Goal: Task Accomplishment & Management: Complete application form

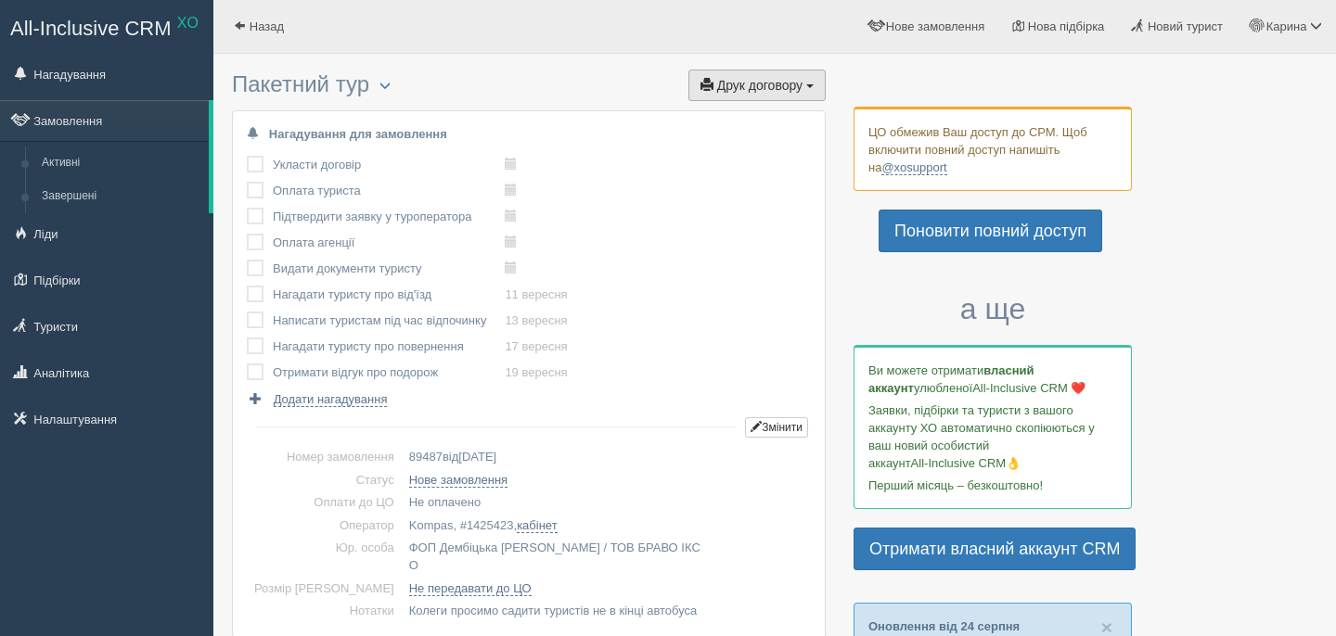
click at [755, 78] on span "Друк договору" at bounding box center [759, 85] width 85 height 15
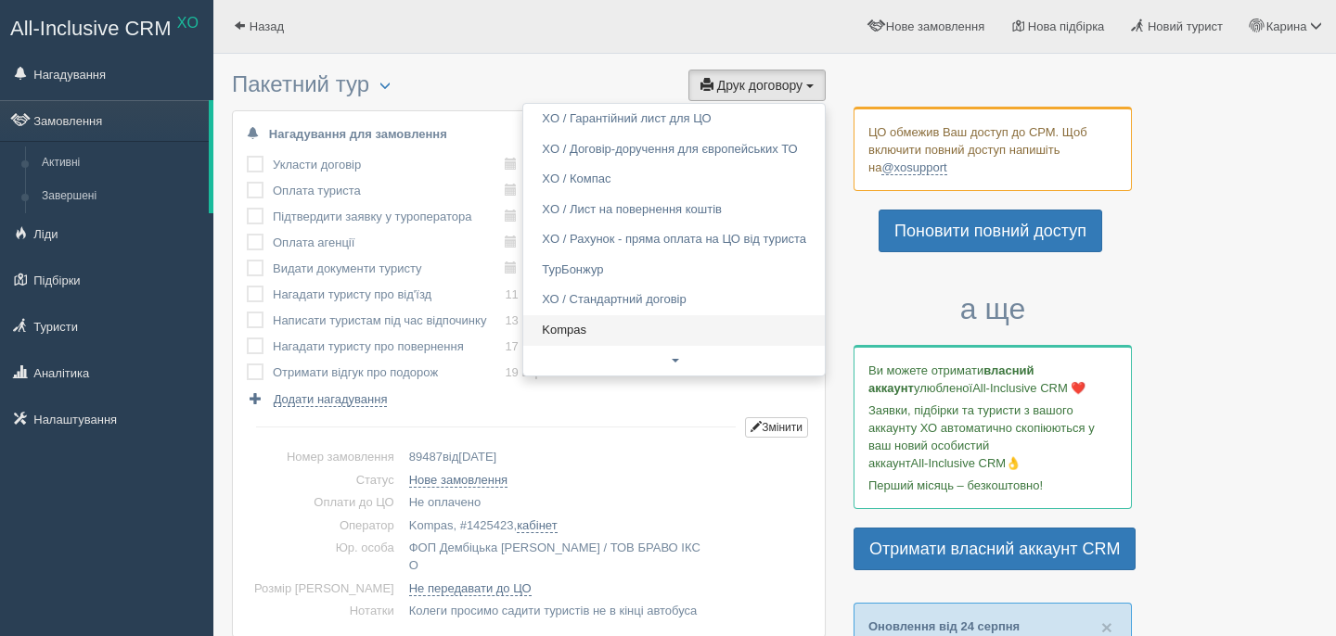
click at [611, 335] on link "Kompas" at bounding box center [673, 330] width 301 height 31
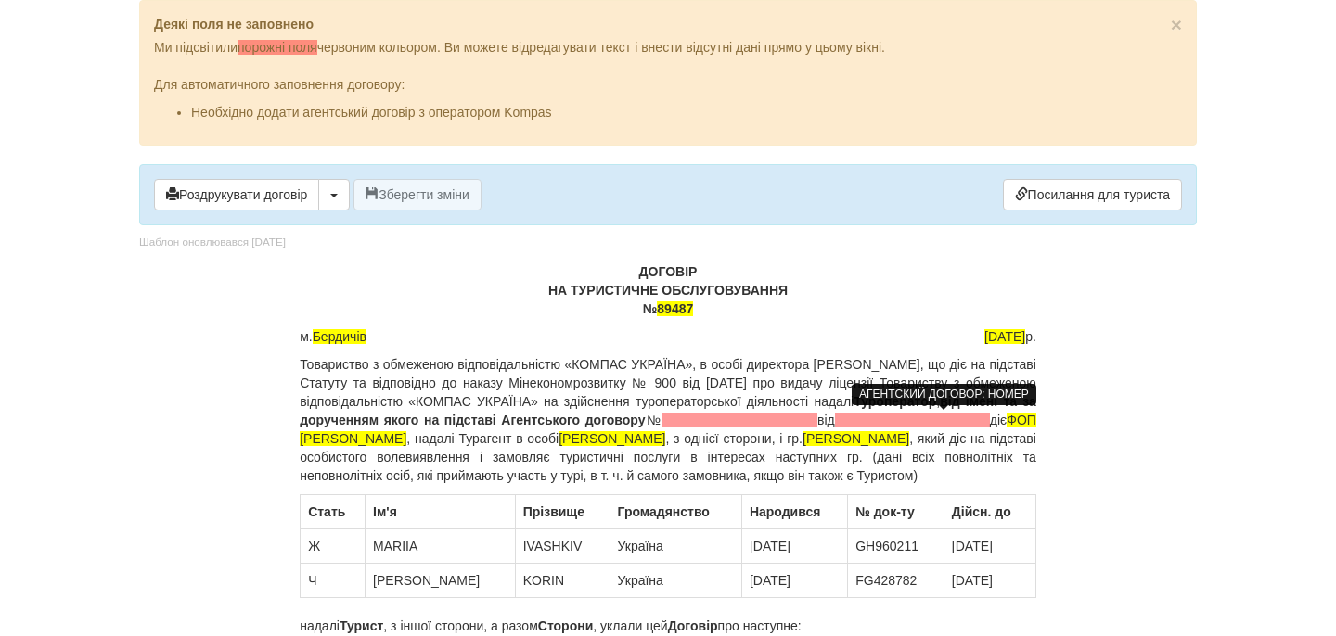
click at [817, 420] on span at bounding box center [739, 420] width 155 height 15
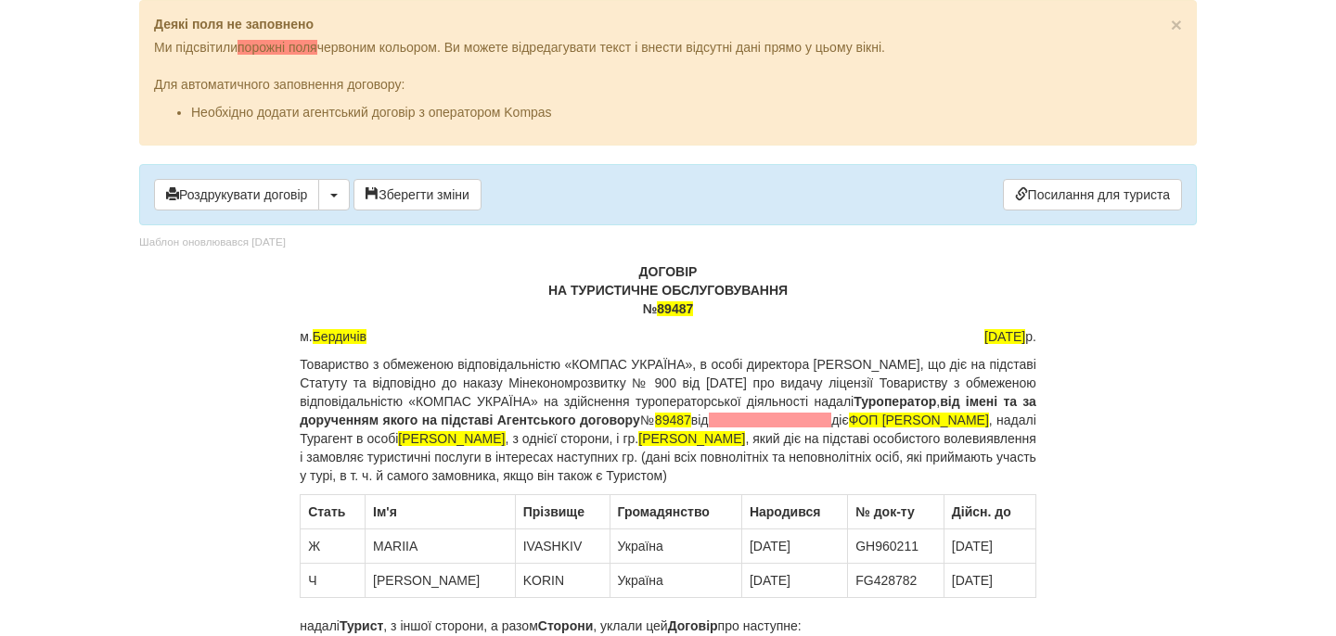
click at [967, 406] on p "Товариство з обмеженою відповідальністю «КОМПАС УКРАЇНА», в особі директора [PE…" at bounding box center [668, 420] width 736 height 130
click at [832, 418] on span at bounding box center [770, 420] width 123 height 15
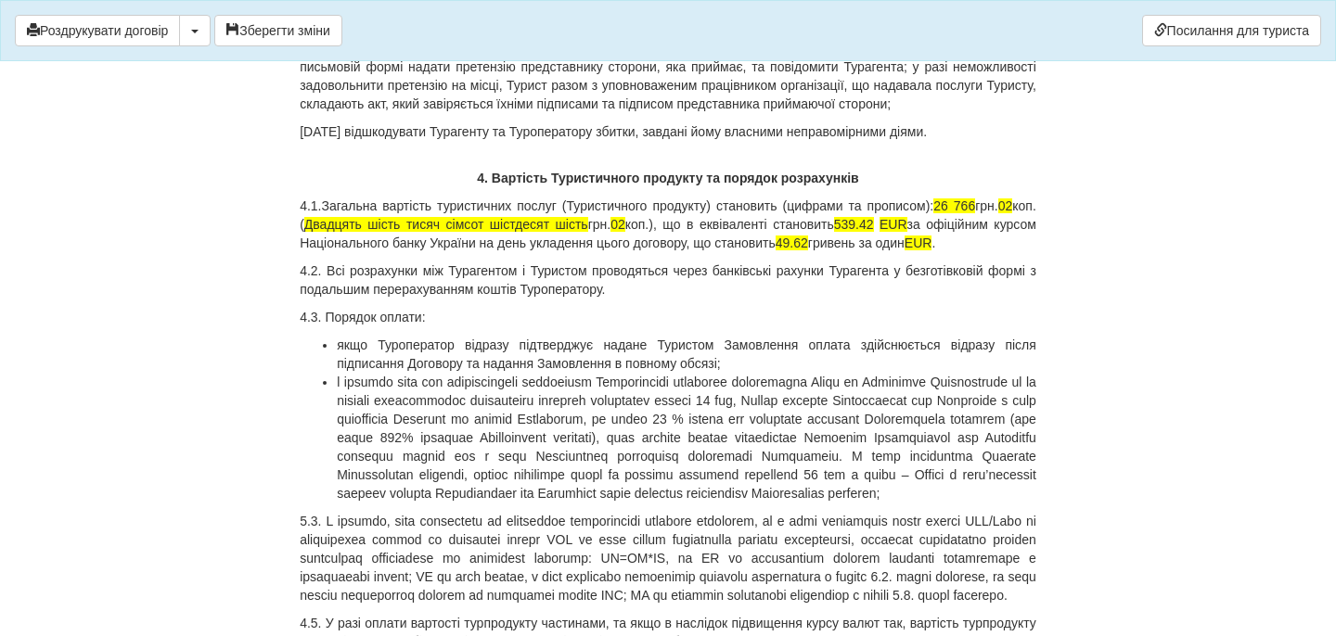
scroll to position [5327, 0]
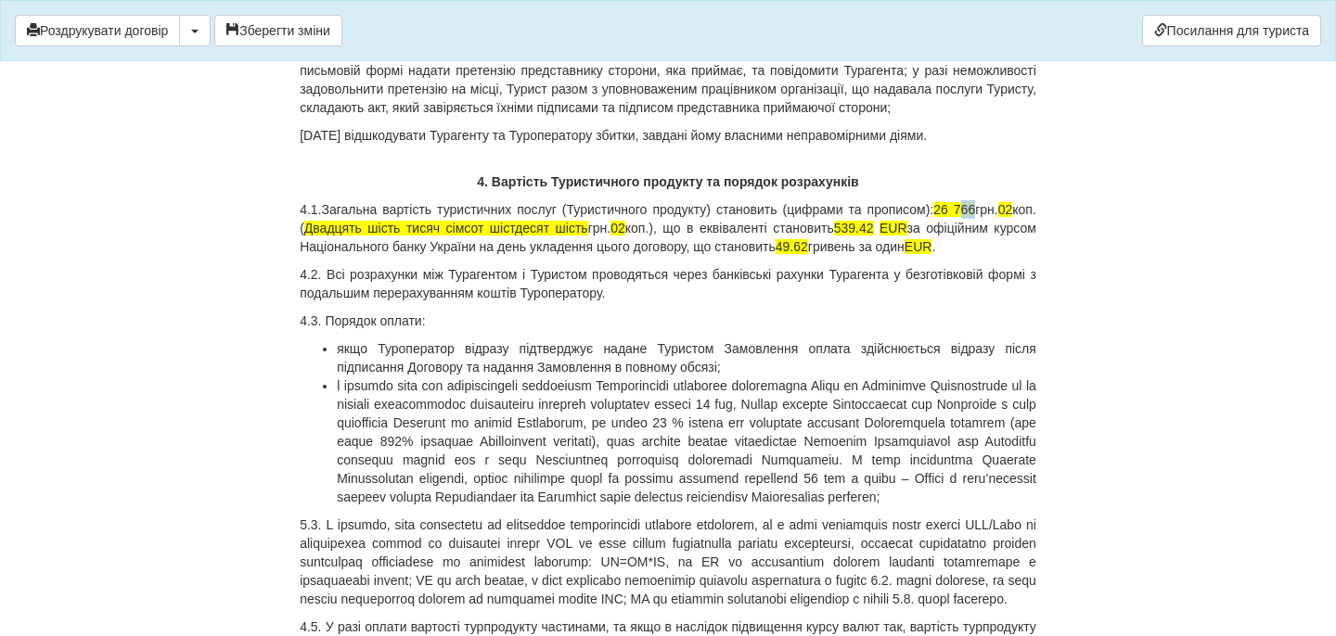
drag, startPoint x: 991, startPoint y: 356, endPoint x: 1005, endPoint y: 360, distance: 15.3
click at [1005, 256] on p "4.1.Загальна вартість туристичних послуг (Туристичного продукту) становить (циф…" at bounding box center [668, 228] width 736 height 56
click at [998, 217] on span "02" at bounding box center [1005, 209] width 15 height 15
drag, startPoint x: 555, startPoint y: 377, endPoint x: 653, endPoint y: 378, distance: 98.3
click at [588, 236] on span "Двадцять шість тисяч сімсот шістдесят шість" at bounding box center [446, 228] width 284 height 15
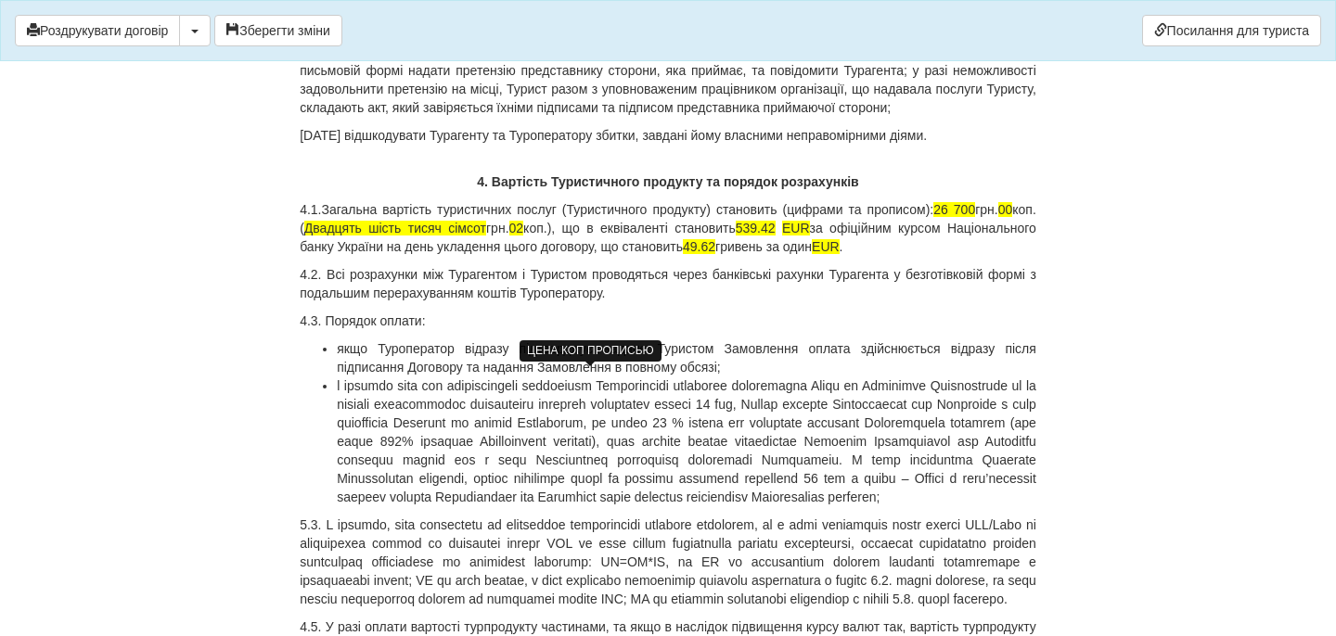
click at [524, 236] on span "02" at bounding box center [516, 228] width 15 height 15
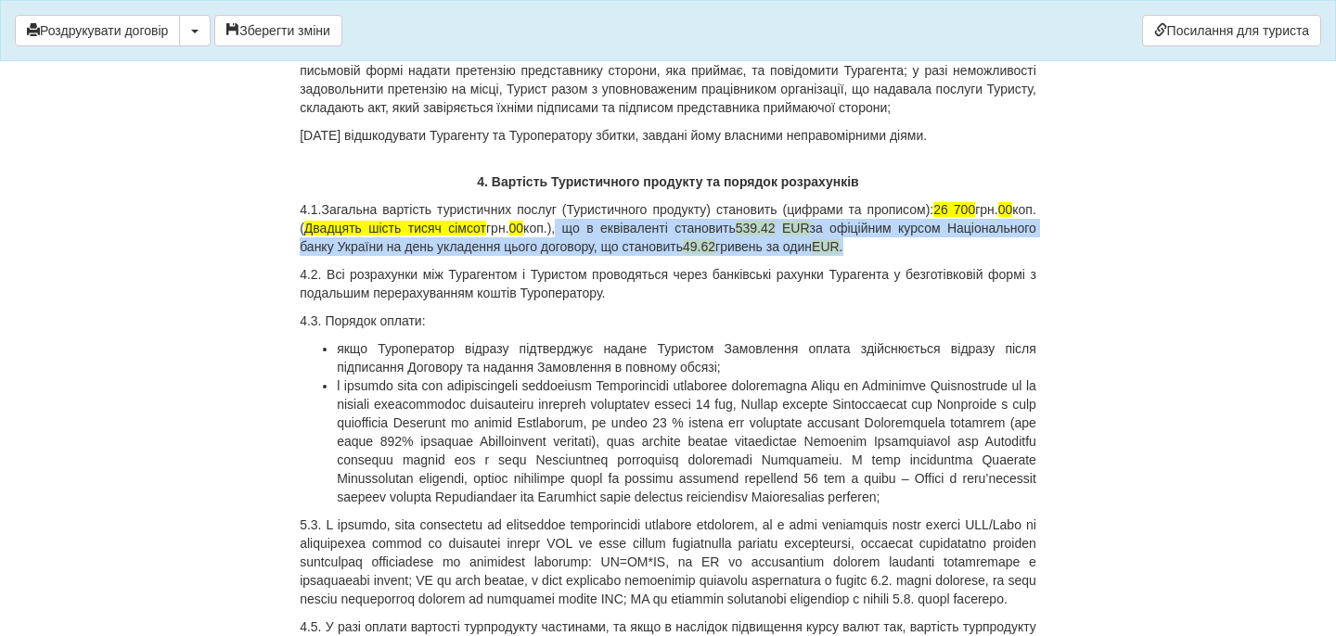
drag, startPoint x: 633, startPoint y: 380, endPoint x: 990, endPoint y: 385, distance: 357.1
click at [994, 256] on p "4.1.Загальна вартість туристичних послуг (Туристичного продукту) становить (циф…" at bounding box center [668, 228] width 736 height 56
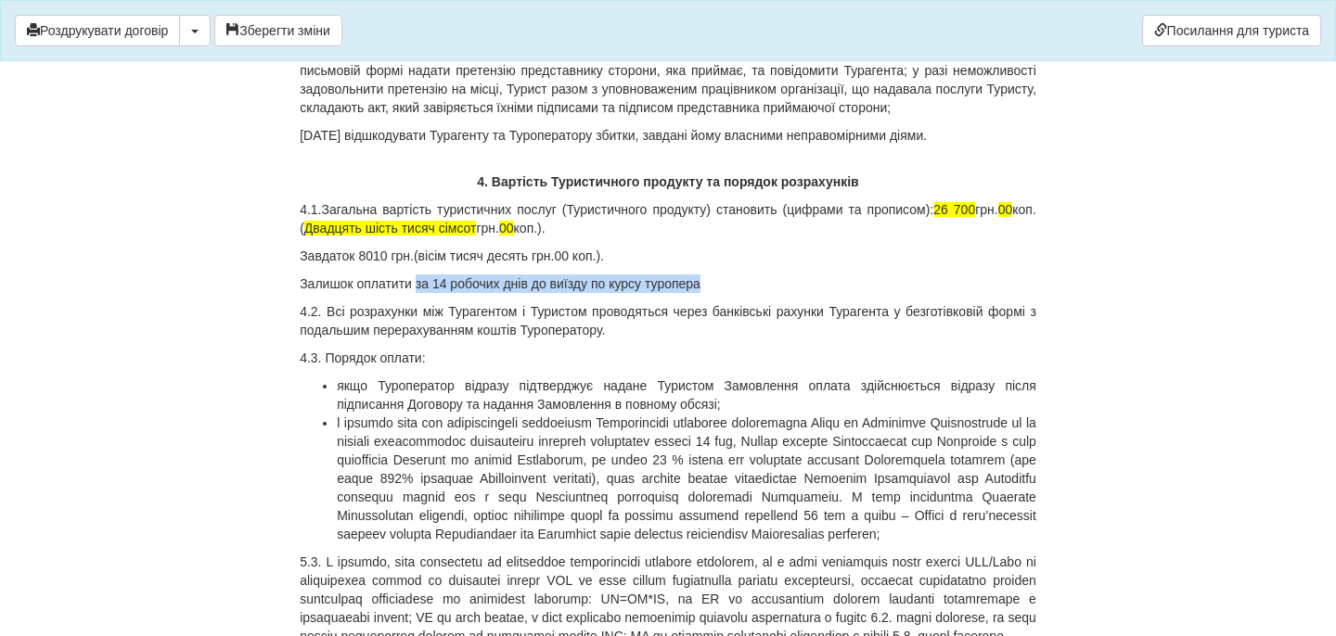
drag, startPoint x: 420, startPoint y: 431, endPoint x: 750, endPoint y: 432, distance: 330.2
click at [754, 293] on p "Залишок оплатити за 14 робочих днів до виїзду по курсу туропера" at bounding box center [668, 284] width 736 height 19
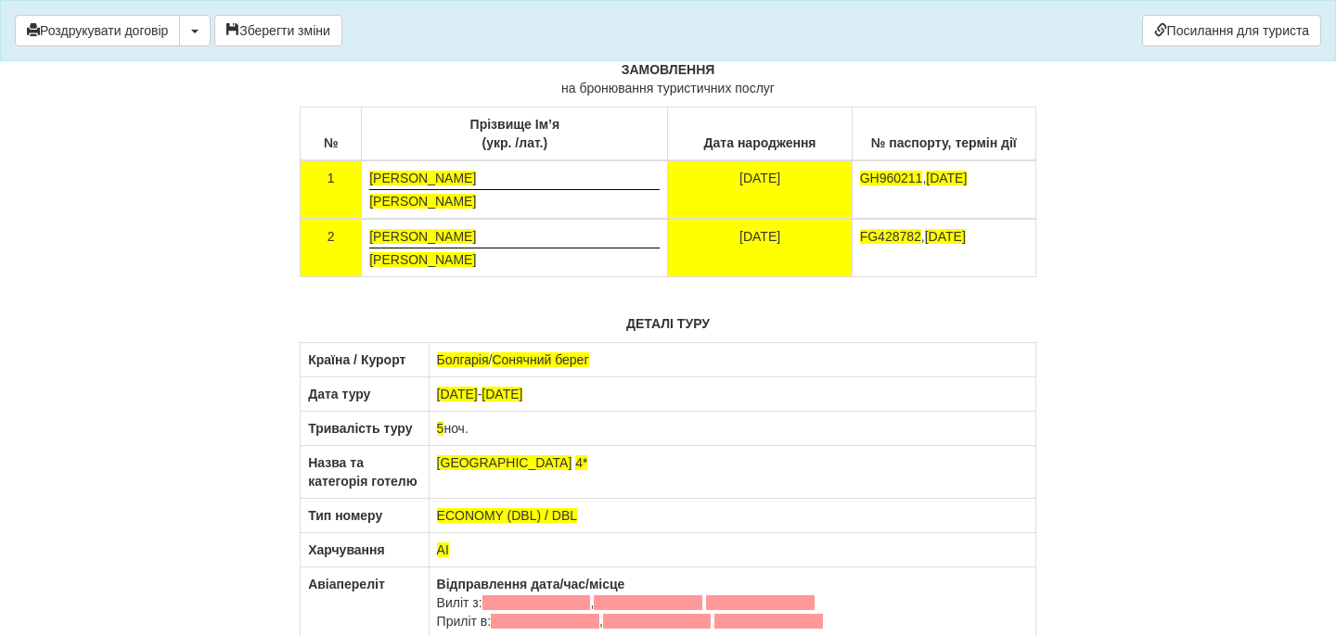
scroll to position [11193, 0]
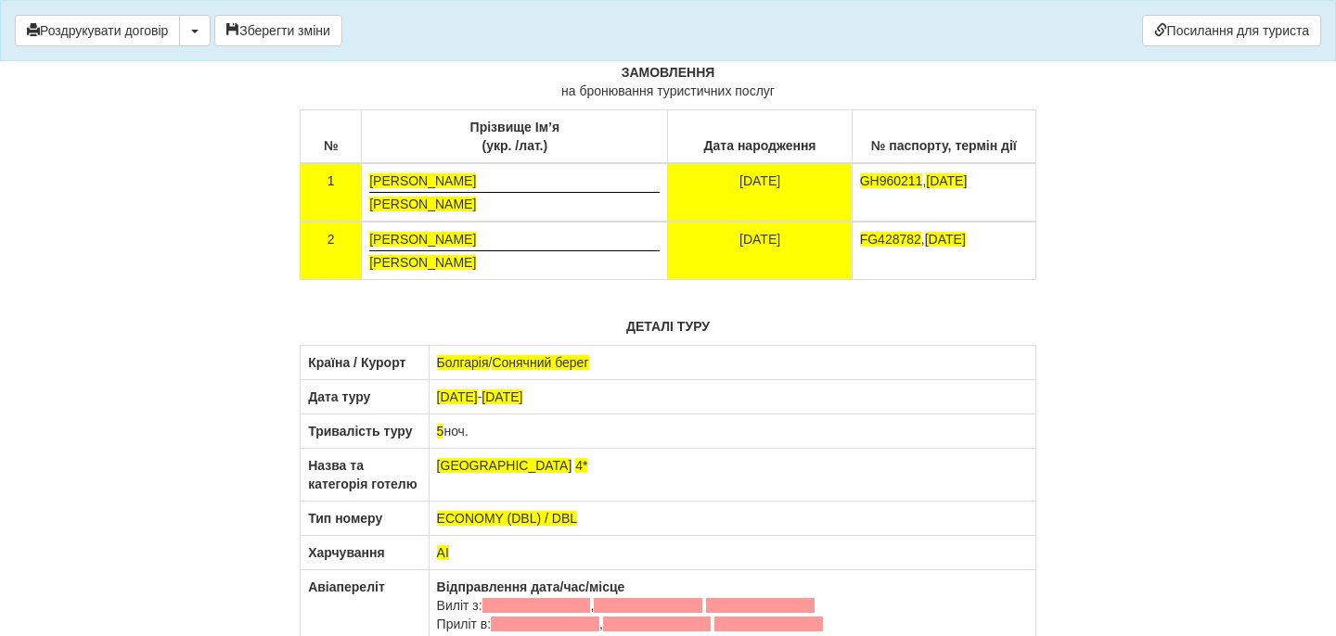
drag, startPoint x: 677, startPoint y: 123, endPoint x: 872, endPoint y: 186, distance: 204.7
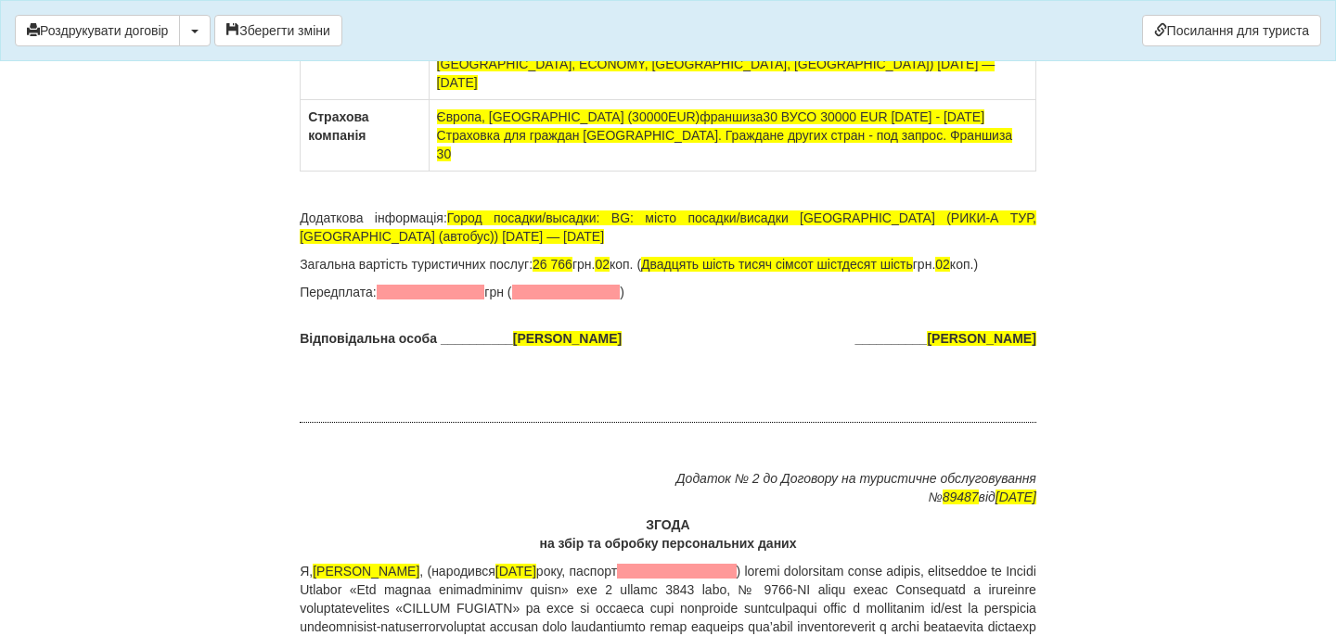
scroll to position [11877, 0]
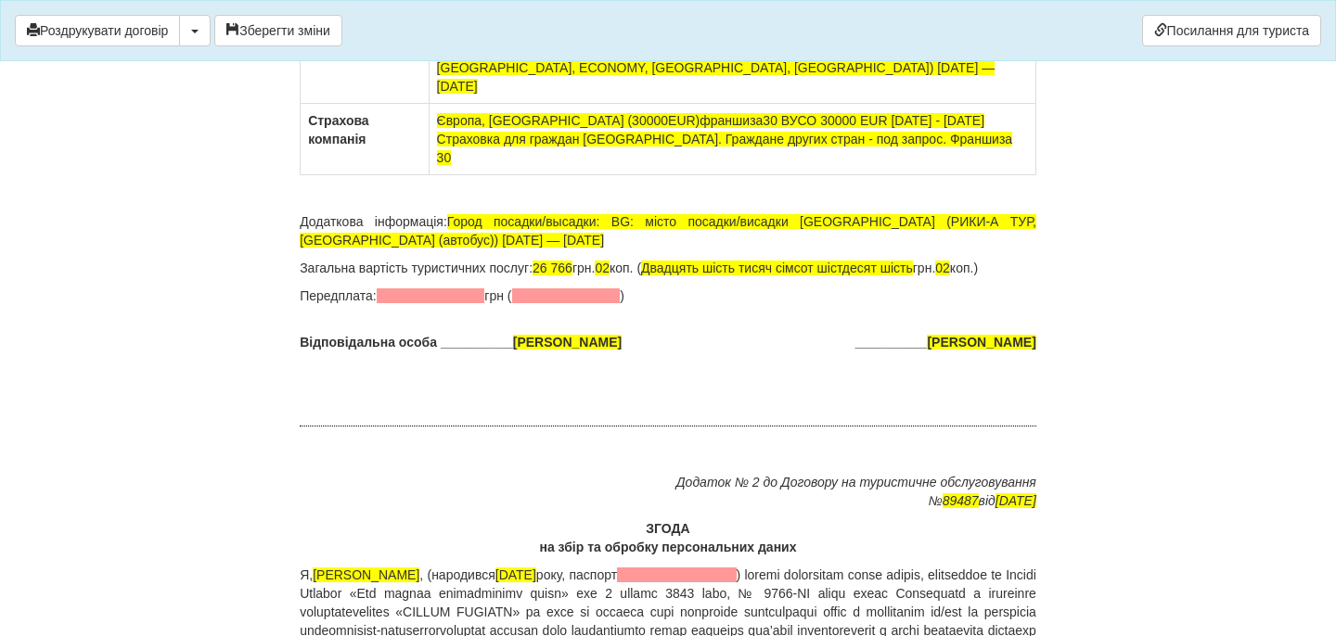
drag, startPoint x: 448, startPoint y: 348, endPoint x: 851, endPoint y: 451, distance: 415.5
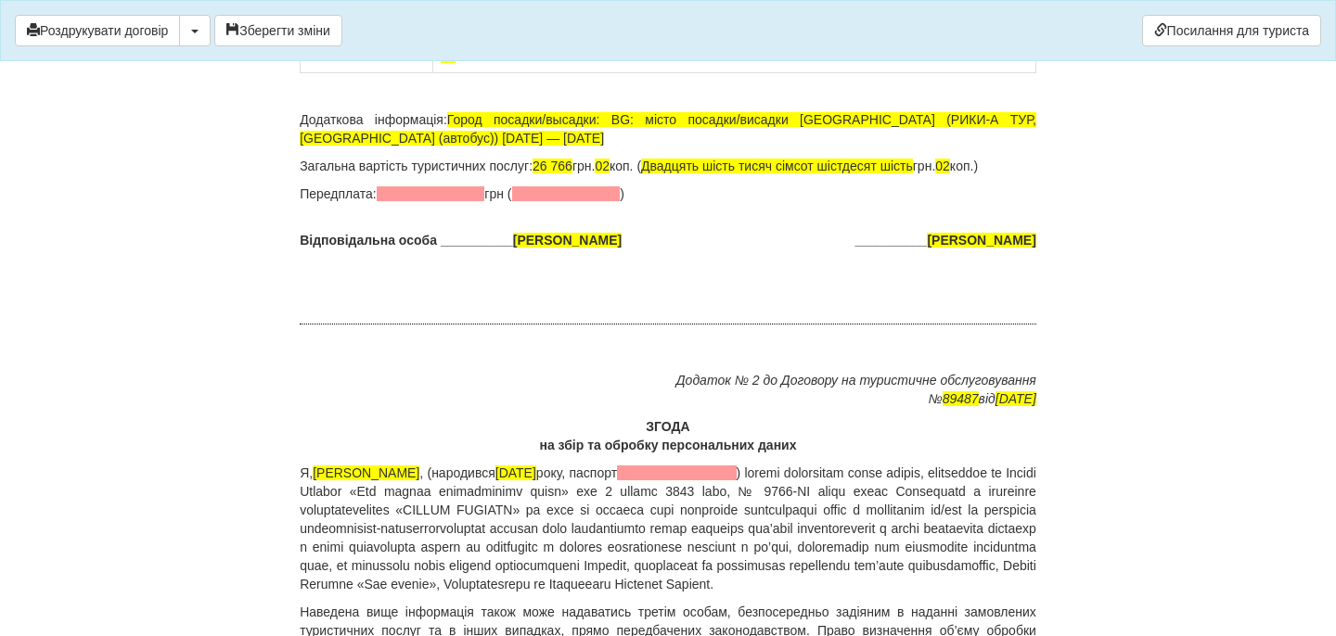
drag, startPoint x: 392, startPoint y: 349, endPoint x: 309, endPoint y: 348, distance: 83.5
drag, startPoint x: 391, startPoint y: 354, endPoint x: 311, endPoint y: 352, distance: 80.7
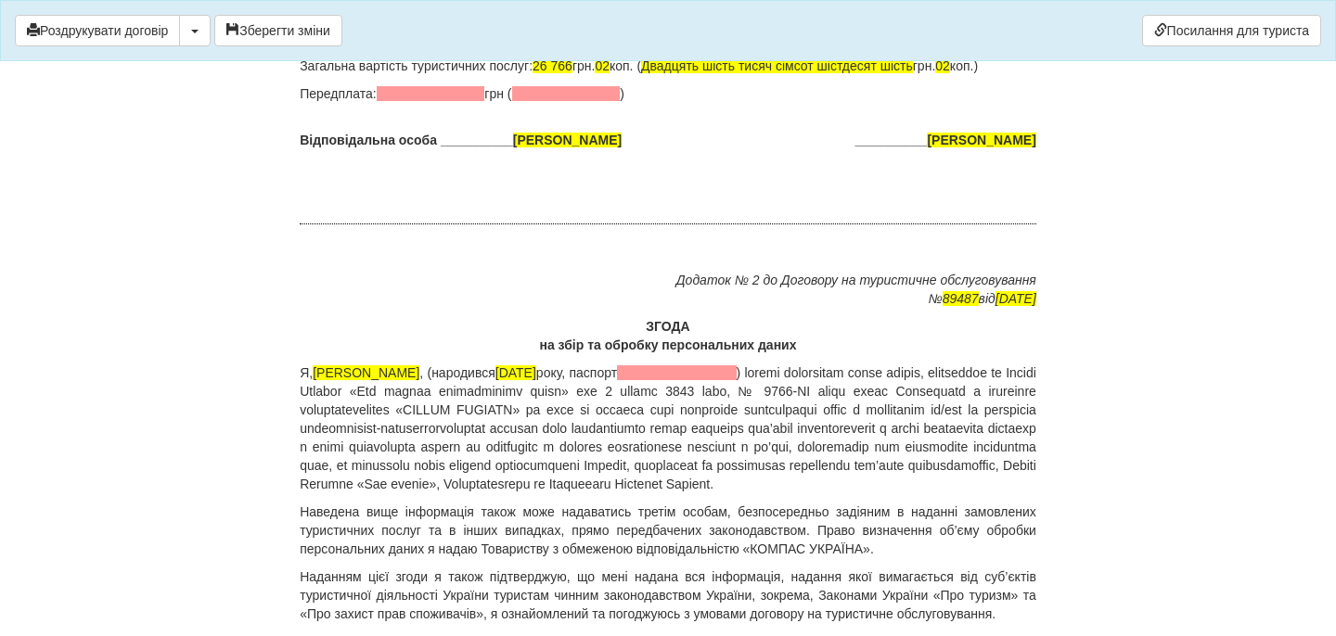
scroll to position [11982, 0]
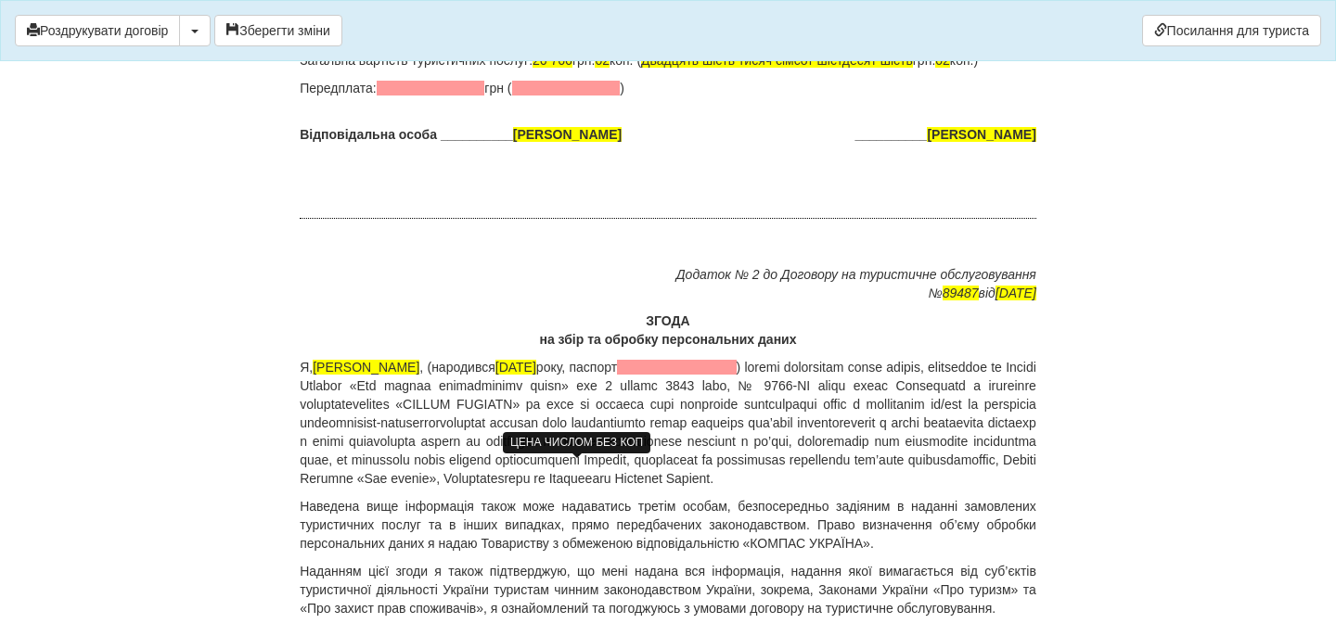
click at [572, 68] on span "26 766" at bounding box center [552, 60] width 40 height 15
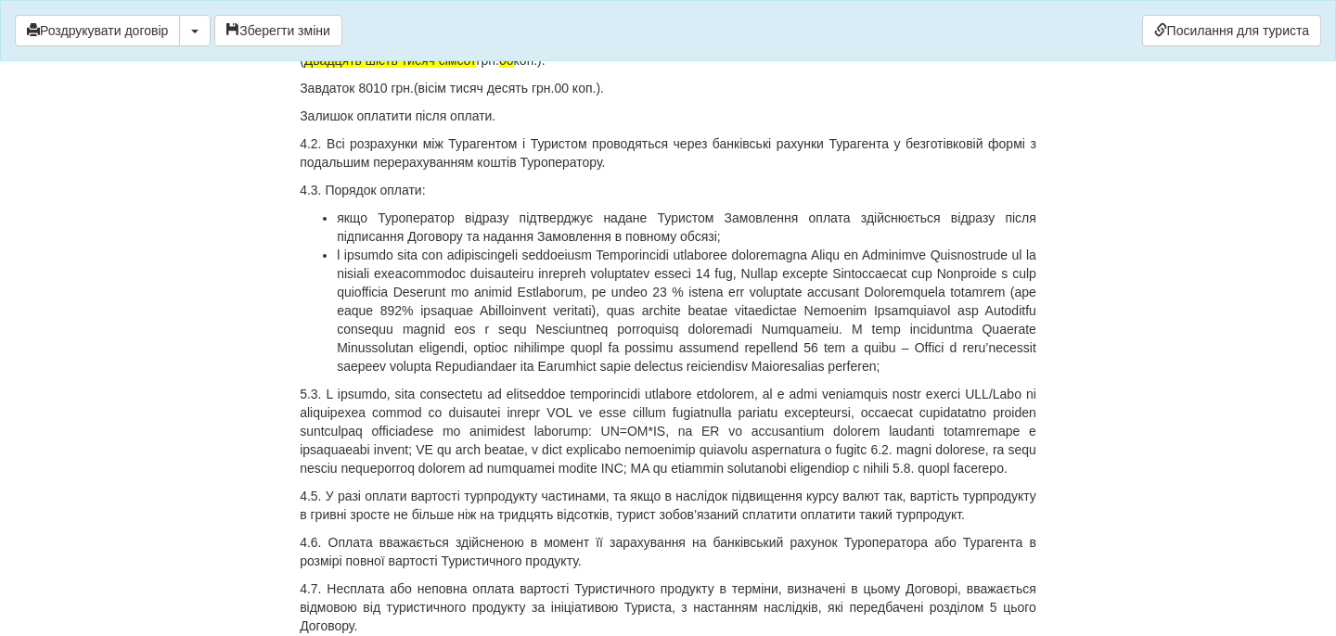
scroll to position [5491, 0]
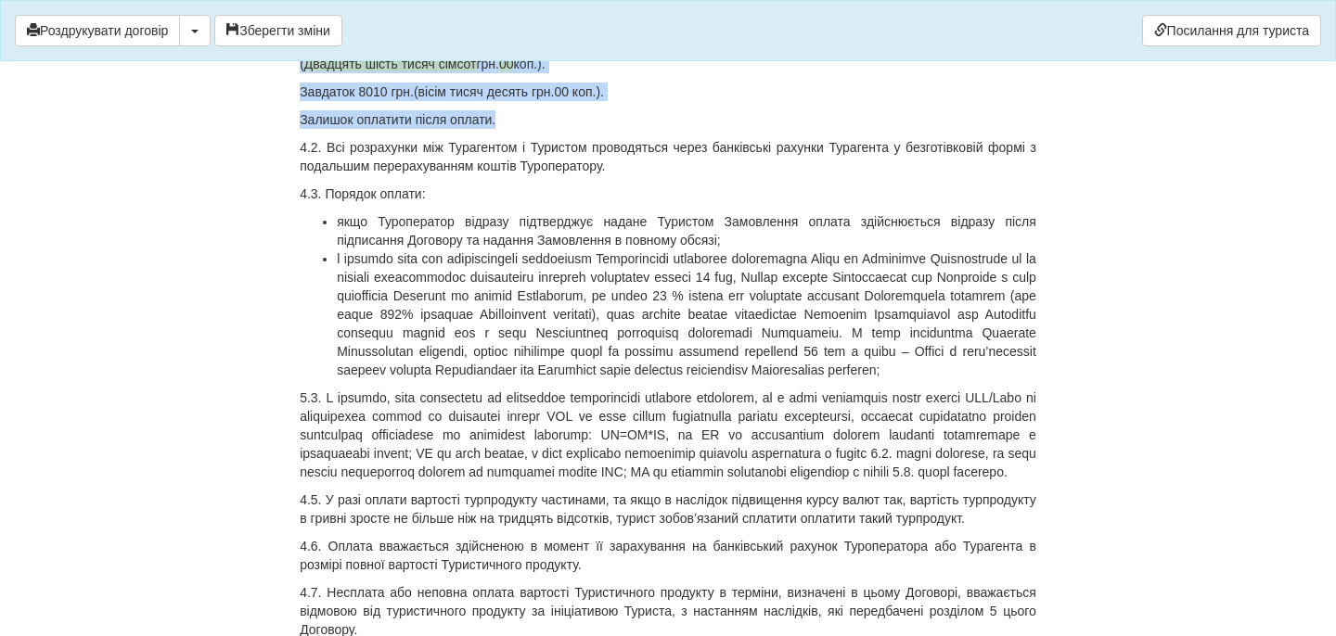
drag, startPoint x: 962, startPoint y: 194, endPoint x: 967, endPoint y: 270, distance: 76.3
copy div "26 700 грн. 00 коп. ( Двадцять шість тисяч сімсот грн. 00 коп.). Завдаток 8010 …"
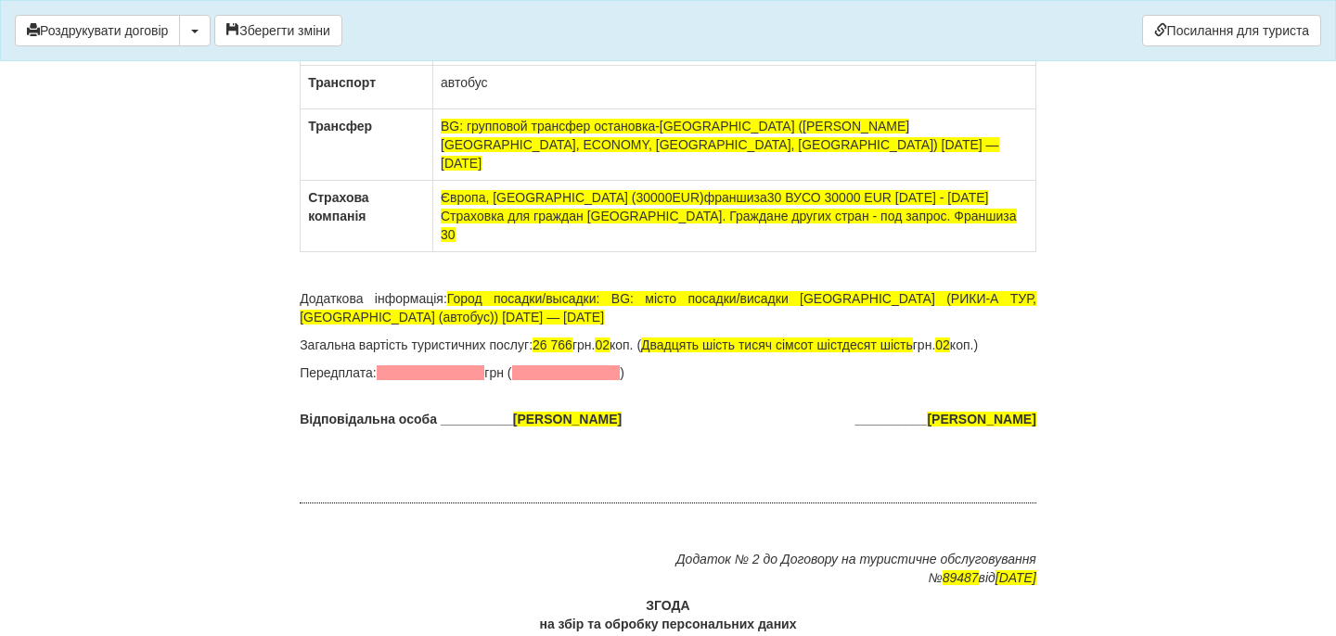
scroll to position [11687, 0]
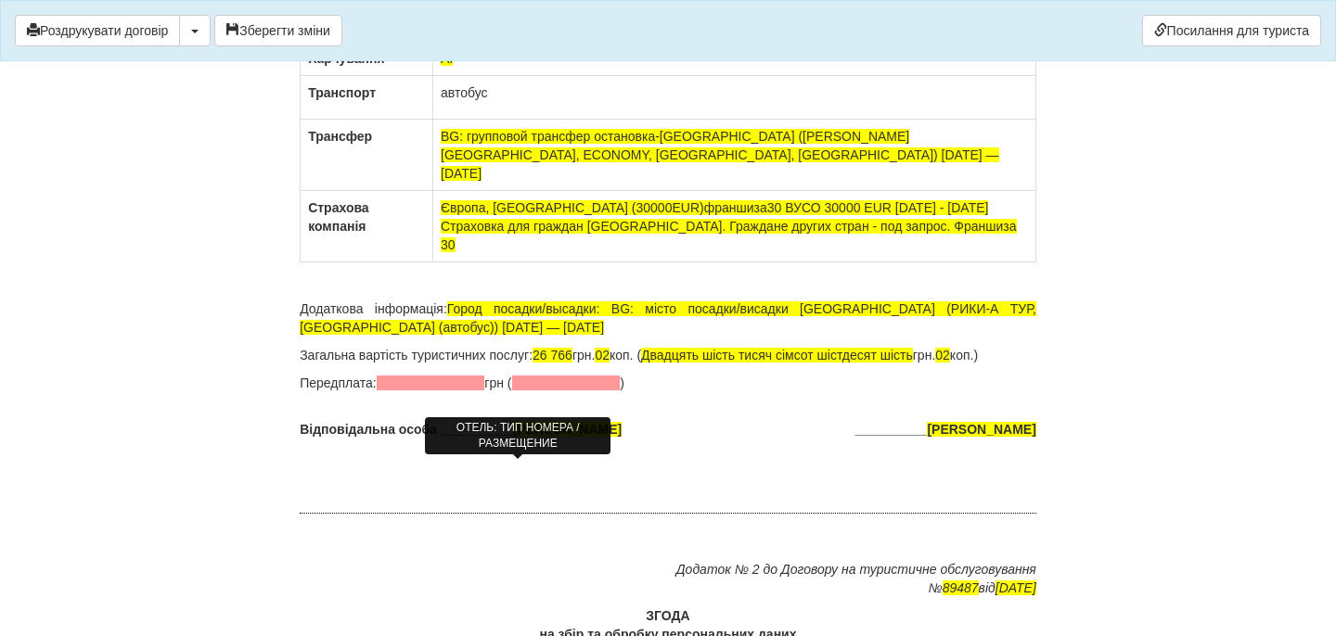
drag, startPoint x: 518, startPoint y: 469, endPoint x: 450, endPoint y: 469, distance: 67.7
click at [450, 32] on span "ECONOMY (DBL) / DBL" at bounding box center [511, 24] width 140 height 15
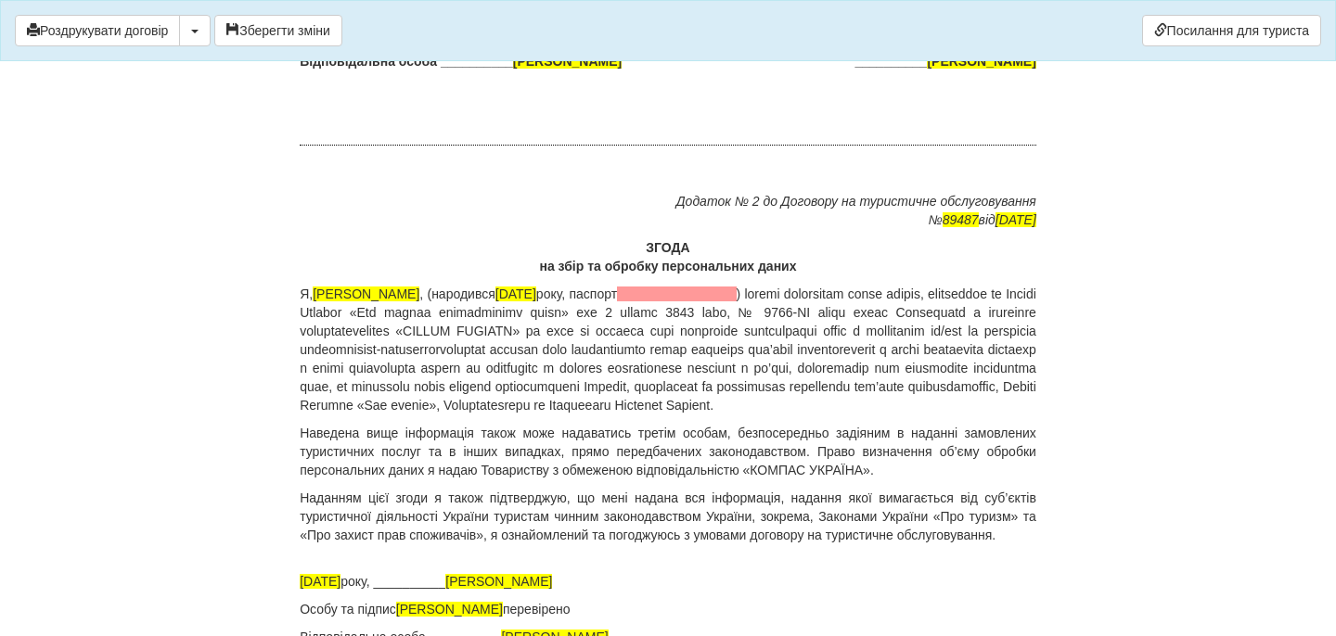
scroll to position [12189, 0]
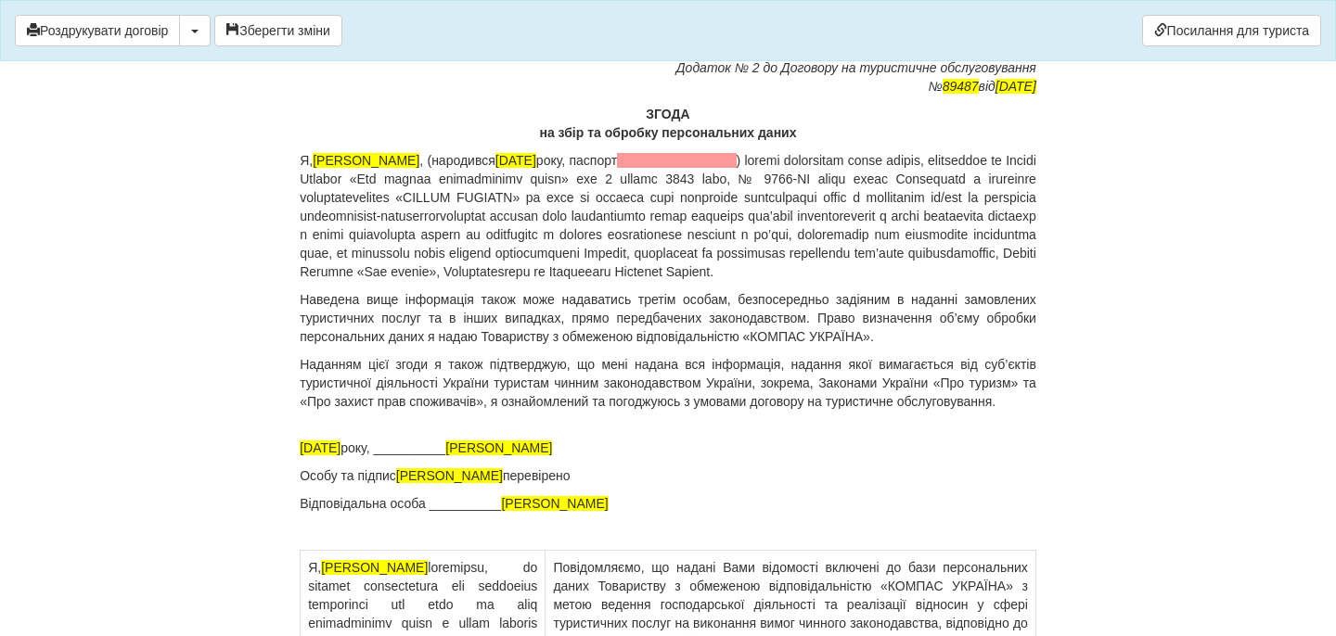
drag, startPoint x: 554, startPoint y: 262, endPoint x: 652, endPoint y: 308, distance: 108.7
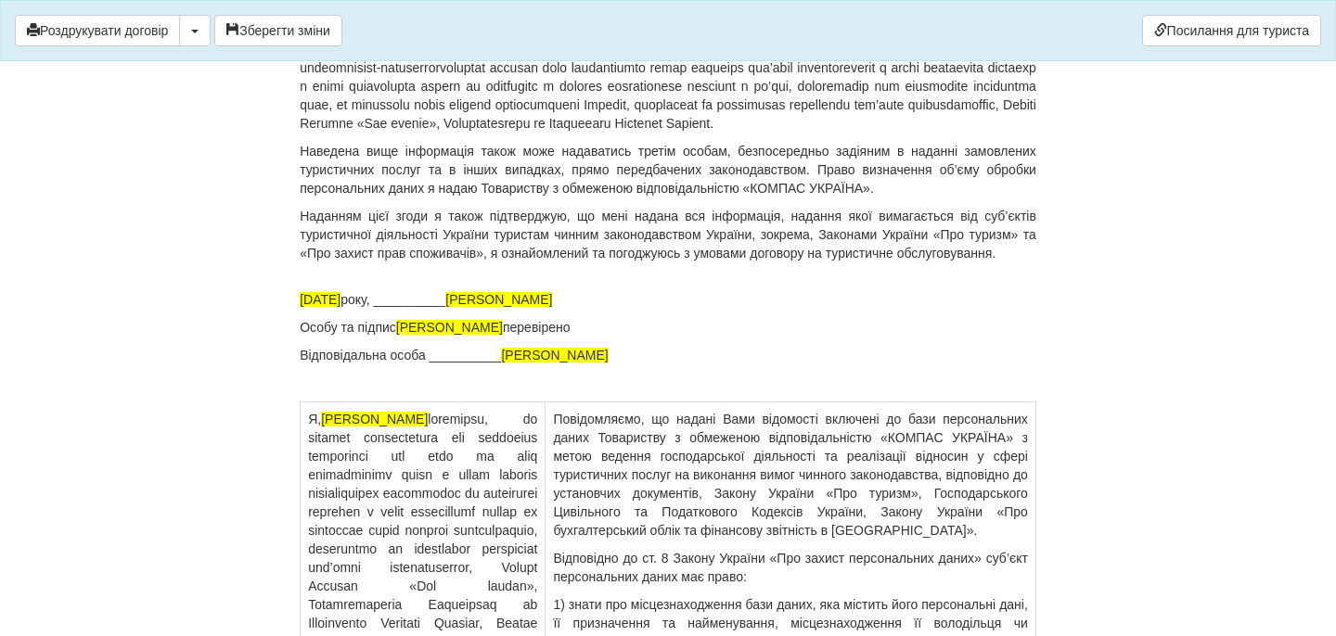
scroll to position [12364, 0]
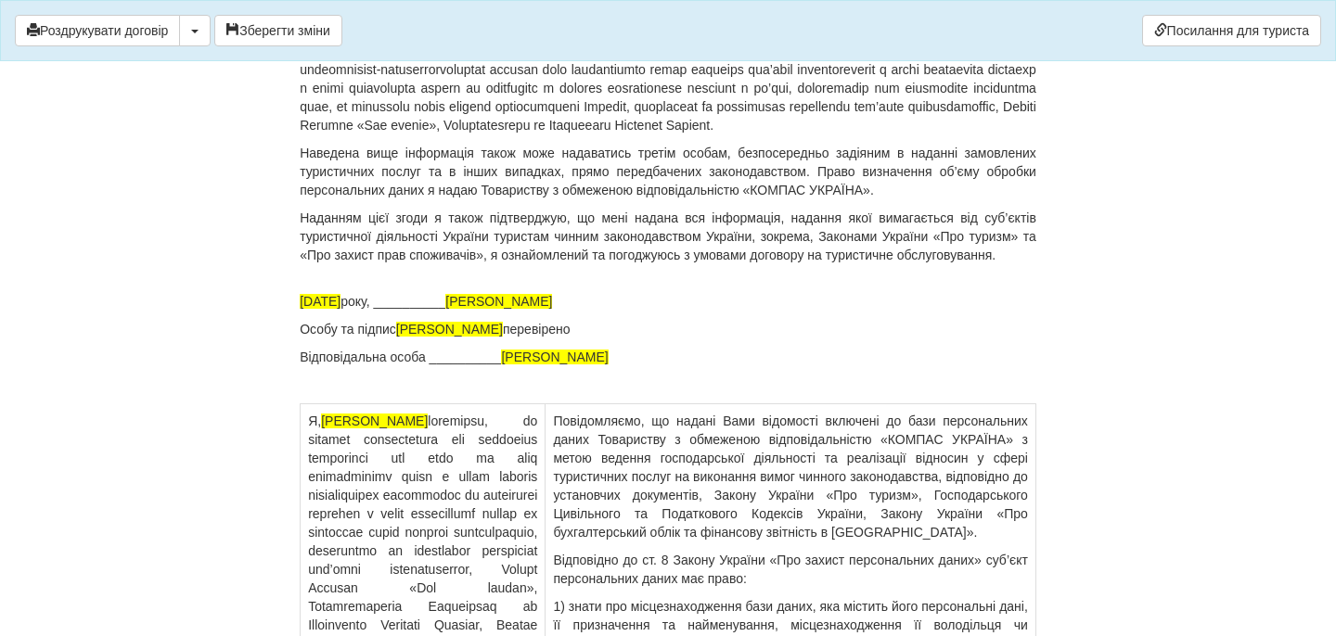
drag, startPoint x: 609, startPoint y: 424, endPoint x: 813, endPoint y: 424, distance: 203.1
click at [815, 134] on p "Я, IVASHKIV MARIIA , (народився 14.04.2004 року, паспорт" at bounding box center [668, 70] width 736 height 130
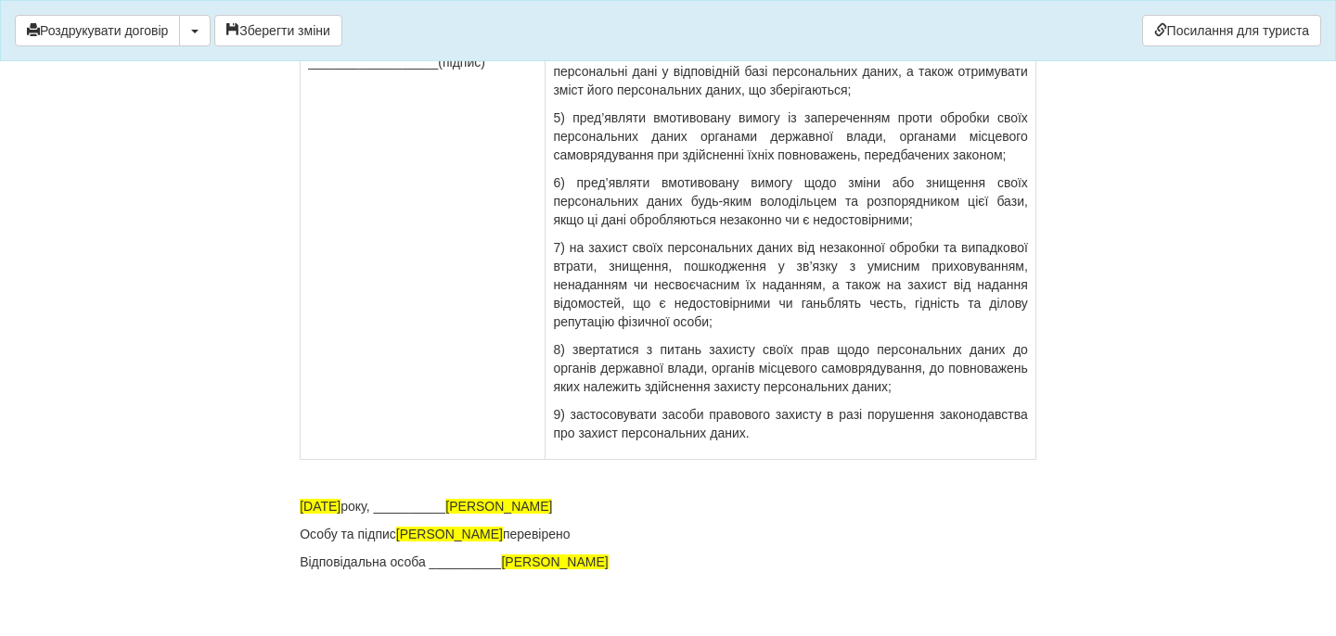
scroll to position [13633, 0]
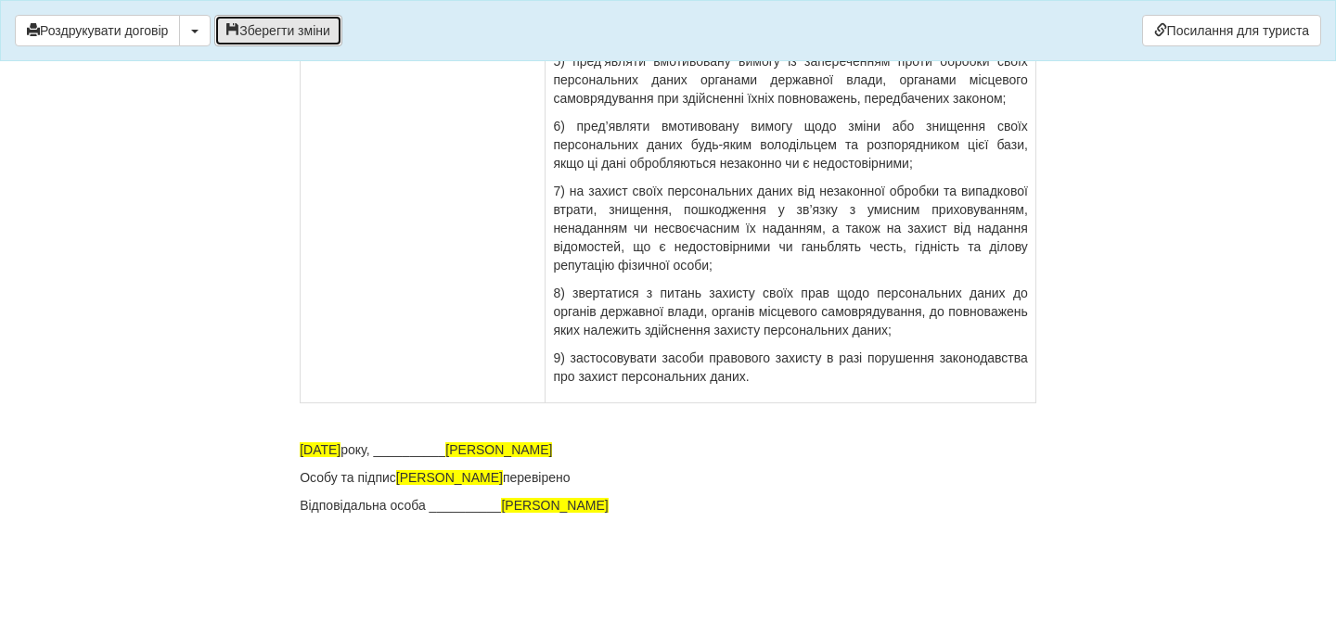
click at [304, 45] on button "Зберегти зміни" at bounding box center [278, 31] width 128 height 32
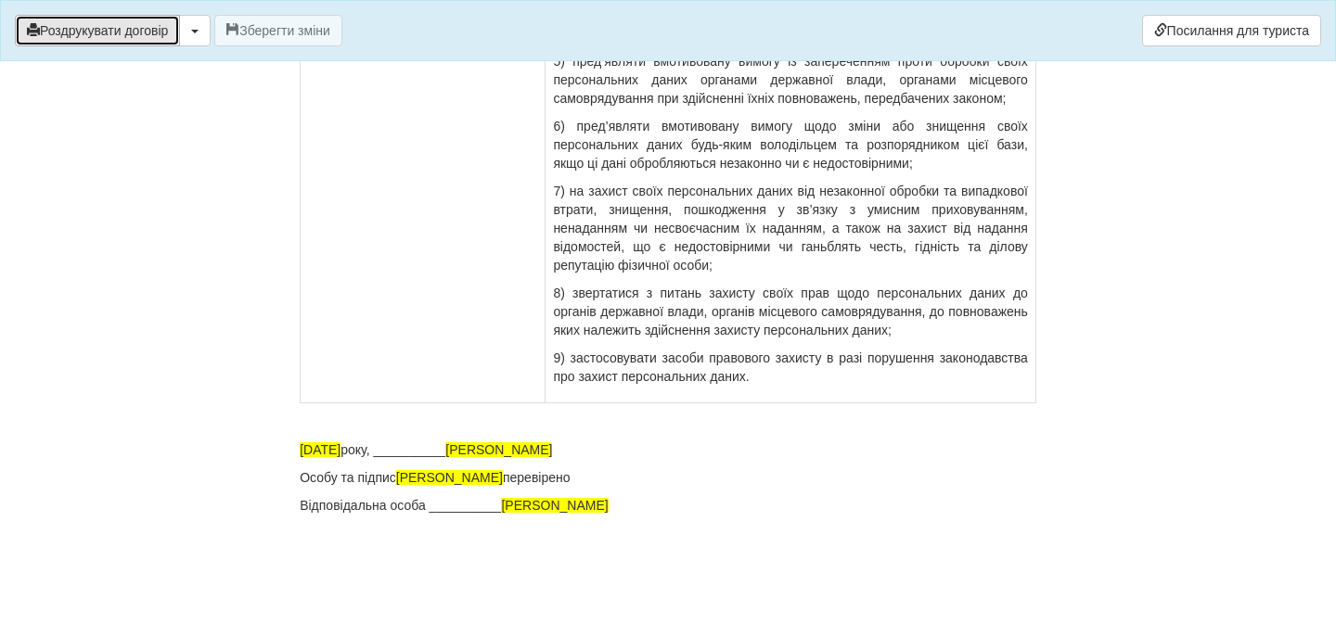
click at [161, 24] on button "Роздрукувати договір" at bounding box center [97, 31] width 165 height 32
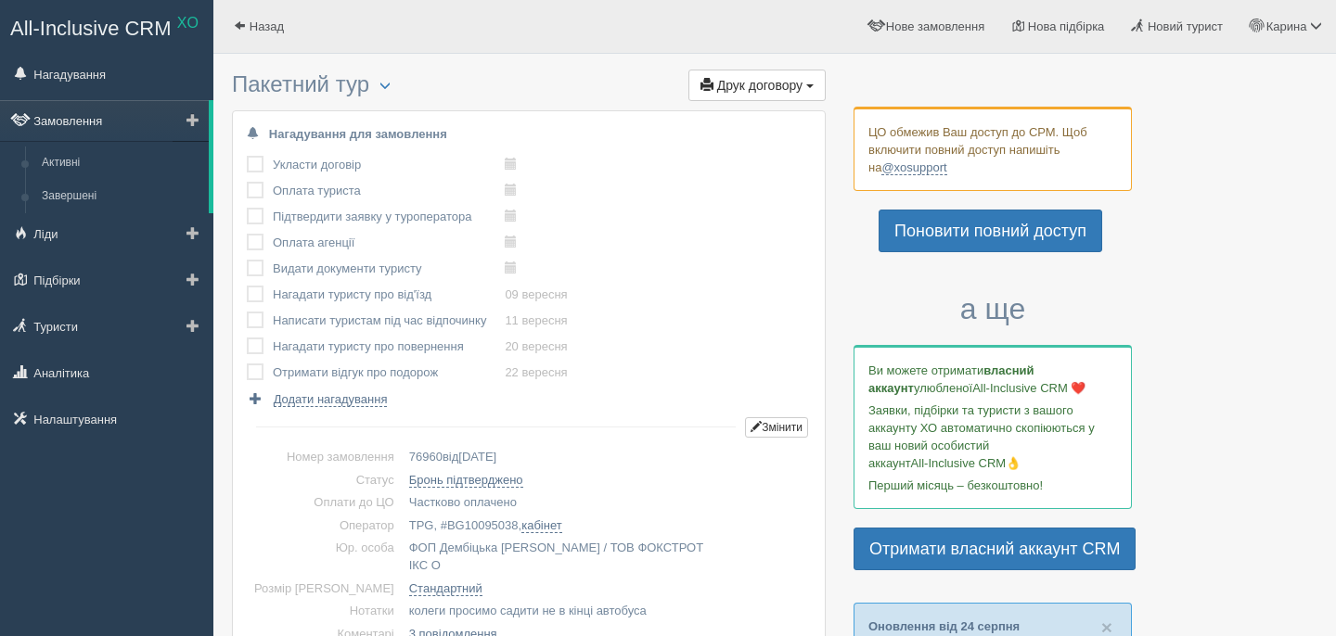
click at [108, 116] on link "Замовлення" at bounding box center [104, 120] width 209 height 41
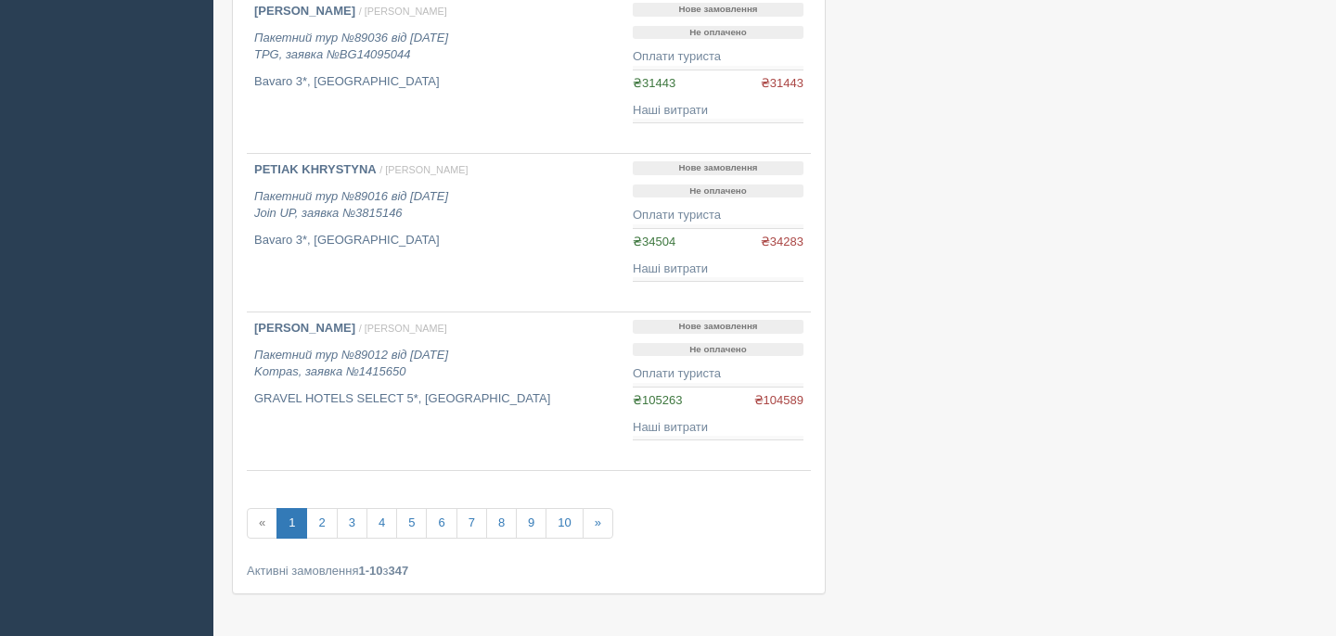
scroll to position [1327, 0]
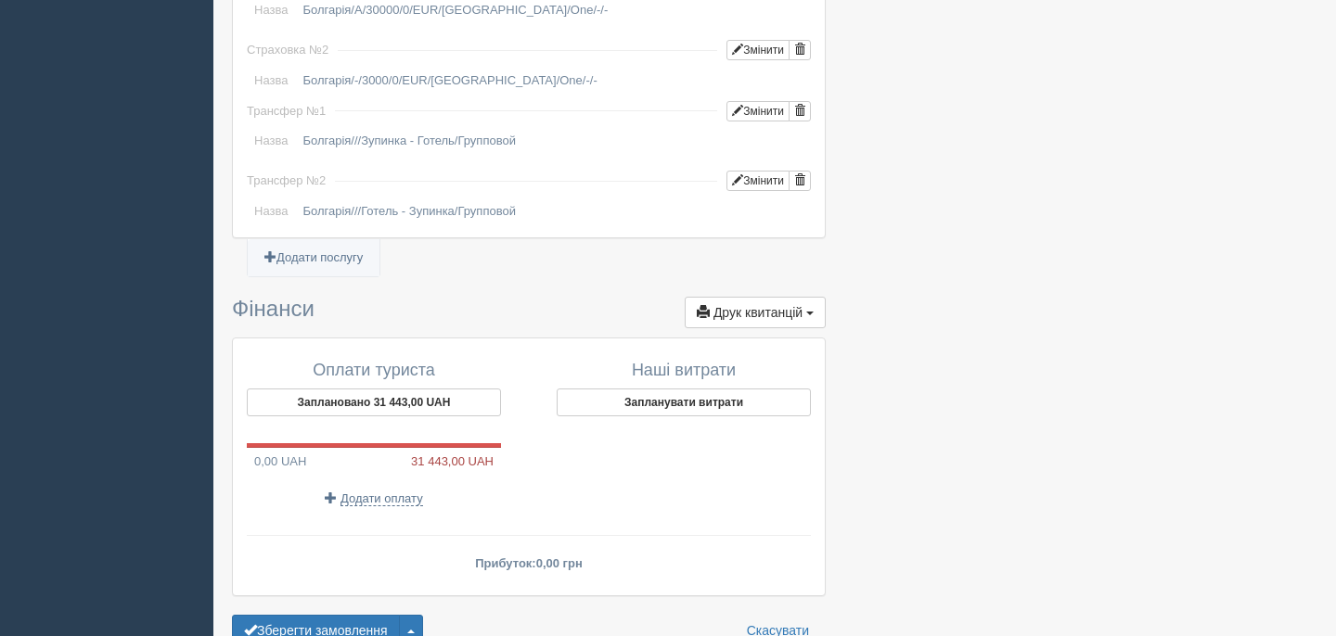
scroll to position [1805, 0]
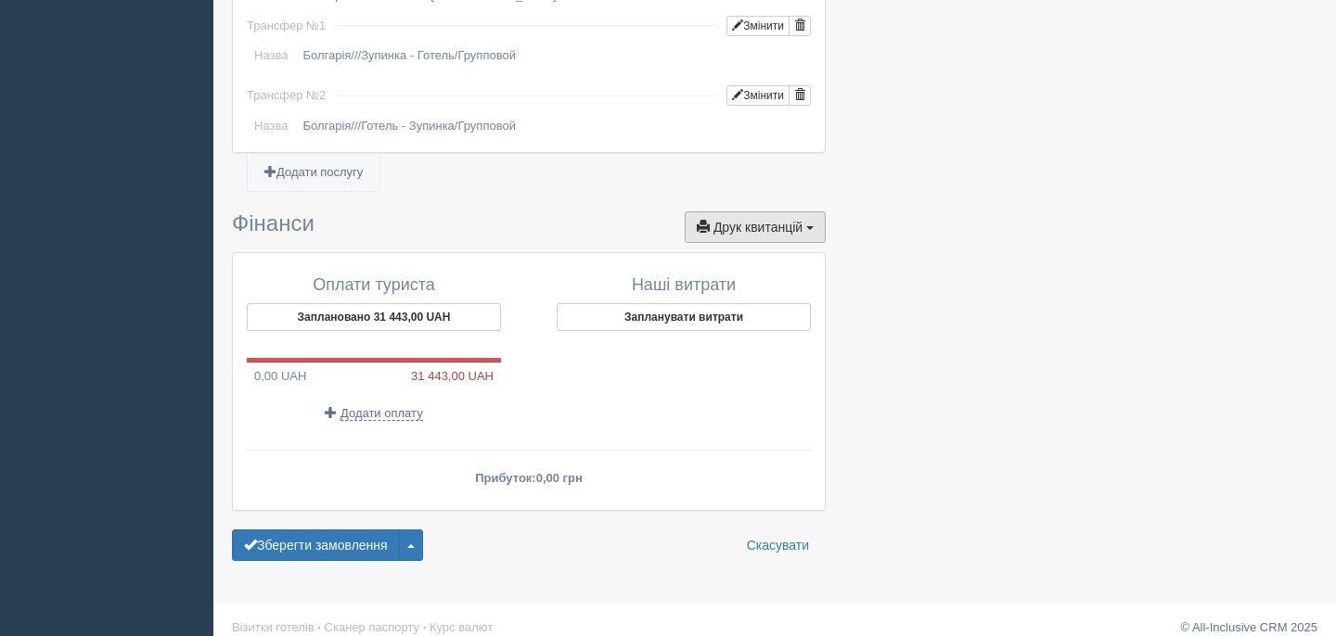
click at [766, 220] on span "Друк квитанцій" at bounding box center [757, 227] width 89 height 15
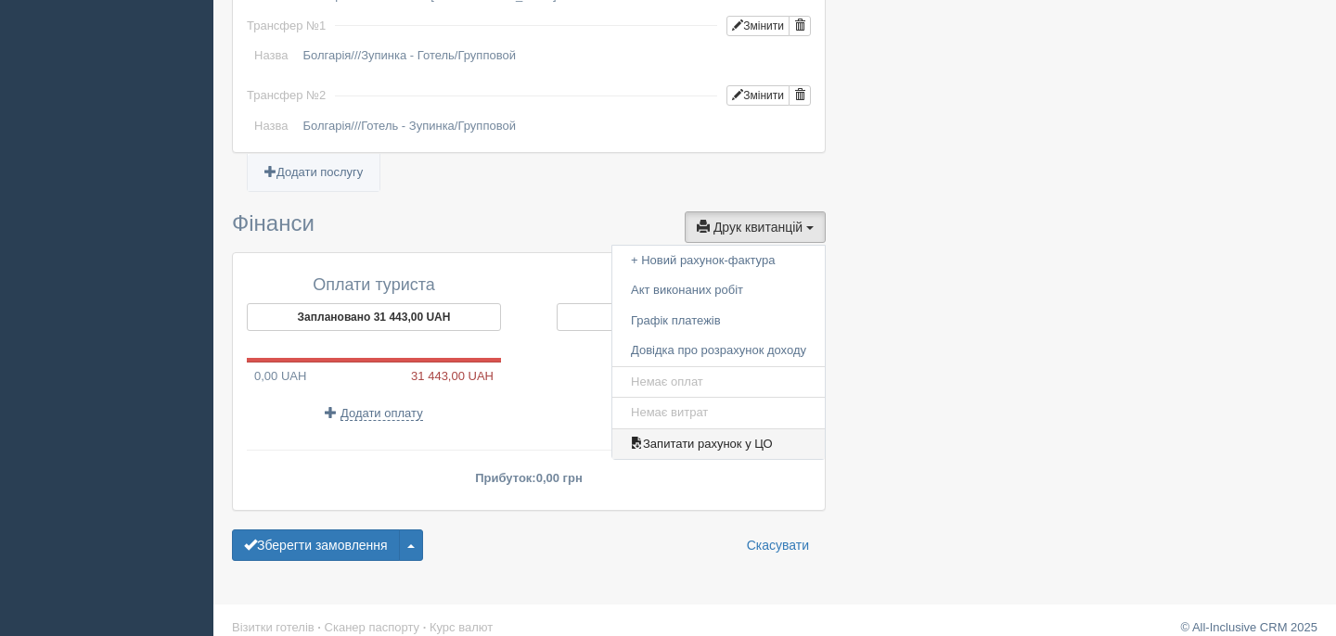
click at [775, 441] on link "Запитати рахунок у ЦО" at bounding box center [718, 444] width 212 height 31
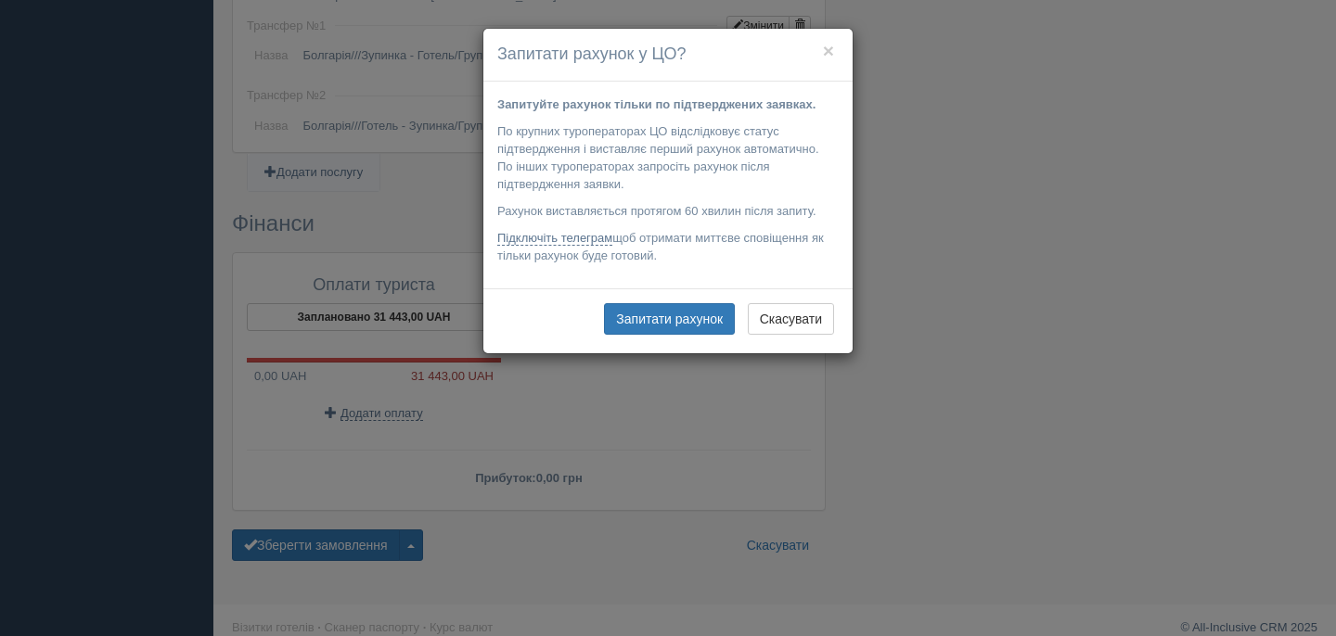
click at [774, 426] on div "× Запитати рахунок у ЦО? Запитуйте рахунок тільки по підтверджених заявках. По …" at bounding box center [668, 318] width 1336 height 636
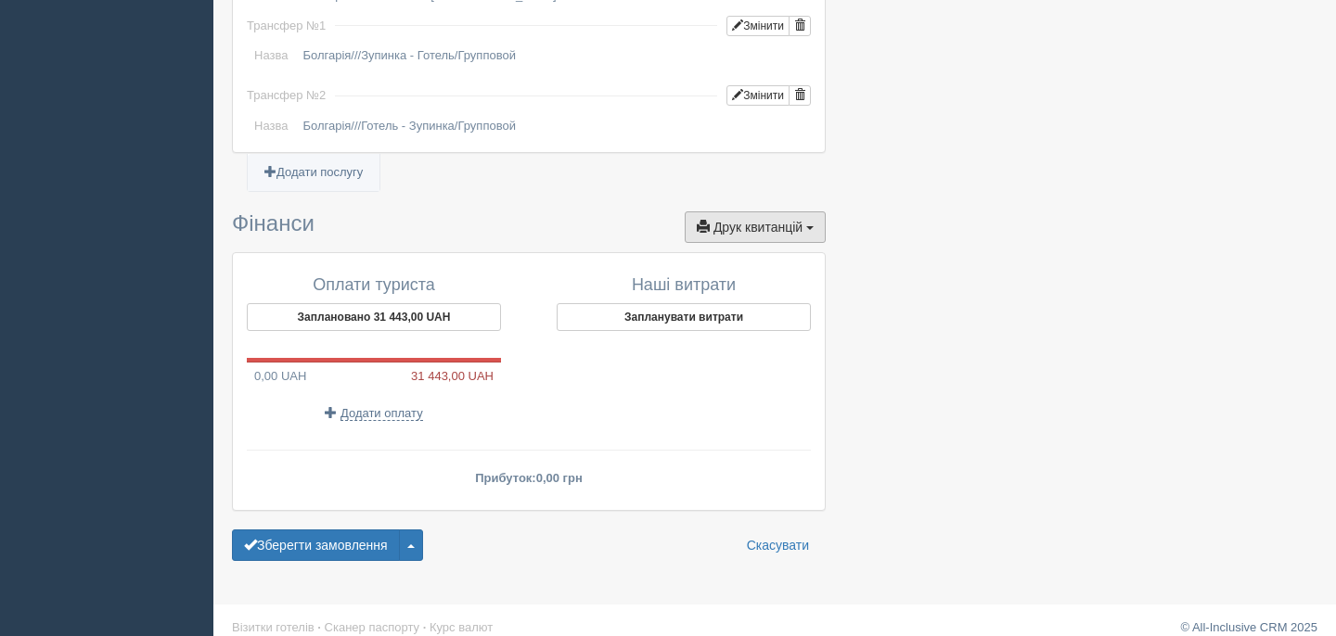
click at [760, 220] on span "Друк квитанцій" at bounding box center [757, 227] width 89 height 15
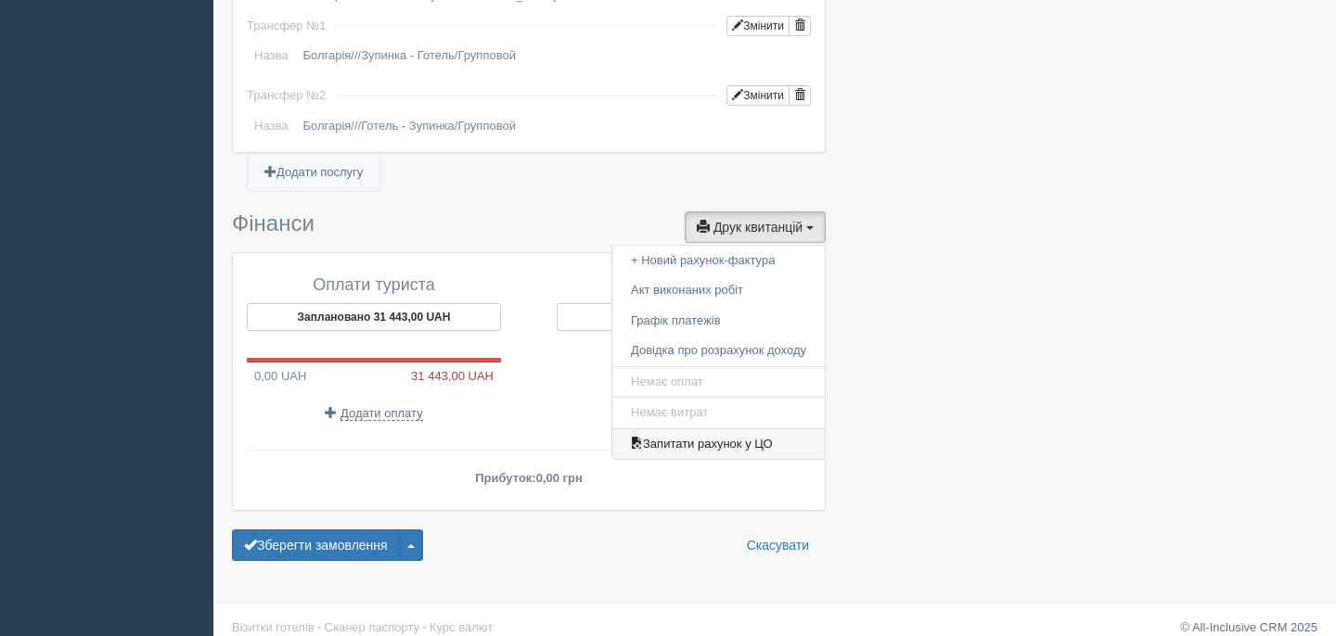
click at [765, 429] on link "Запитати рахунок у ЦО" at bounding box center [718, 444] width 212 height 31
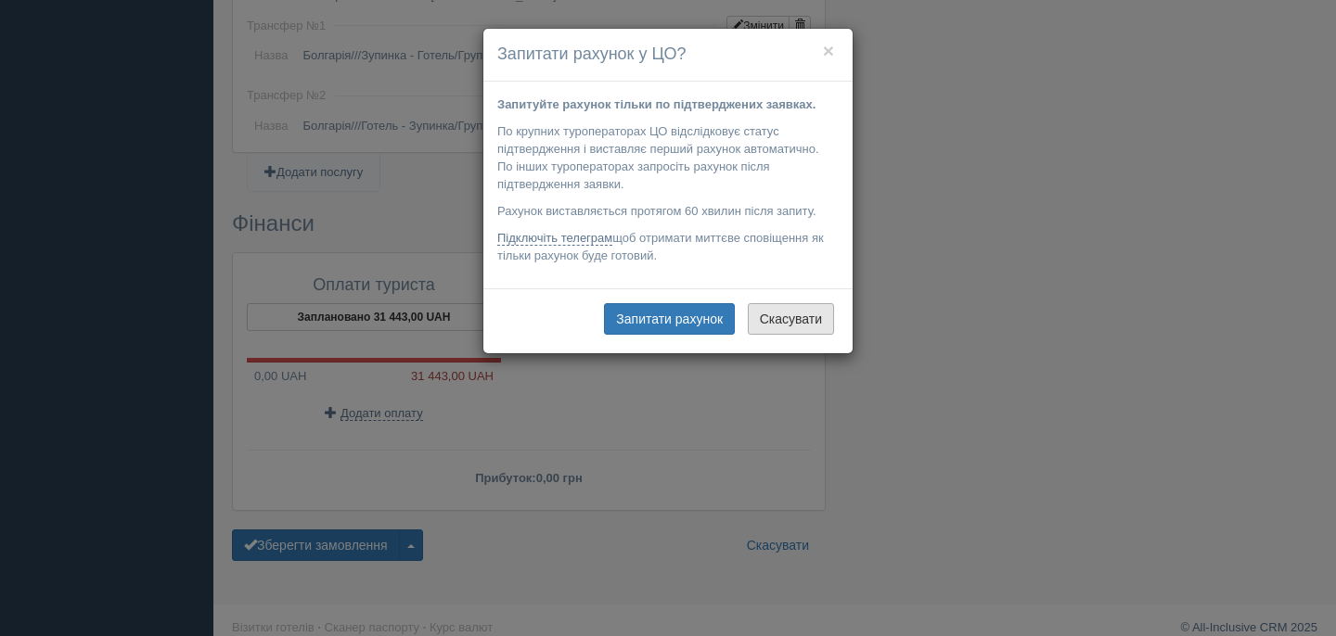
click at [821, 318] on button "Скасувати" at bounding box center [791, 319] width 86 height 32
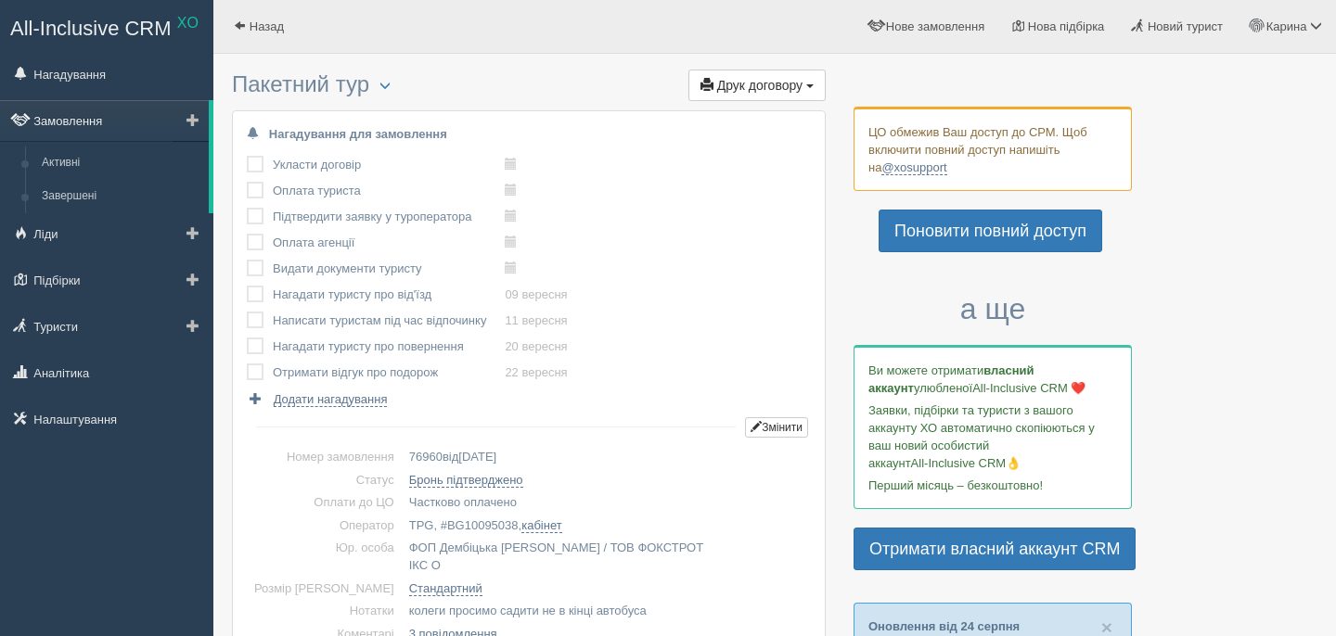
click at [100, 126] on link "Замовлення" at bounding box center [104, 120] width 209 height 41
